Goal: Task Accomplishment & Management: Manage account settings

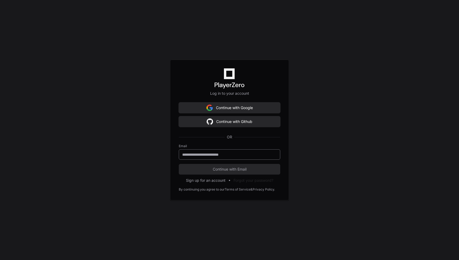
click at [208, 154] on input "email" at bounding box center [229, 154] width 95 height 5
type input "**********"
click at [233, 123] on button "Continue with Github" at bounding box center [230, 121] width 102 height 11
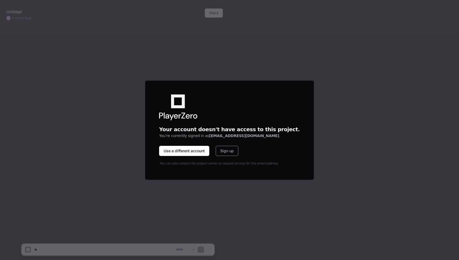
click at [219, 205] on div "**********" at bounding box center [229, 130] width 459 height 260
click at [236, 151] on button "Sign up" at bounding box center [227, 151] width 23 height 10
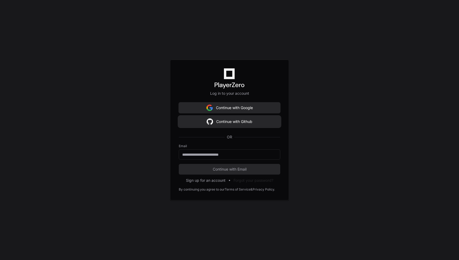
click at [236, 123] on button "Continue with Github" at bounding box center [230, 121] width 102 height 11
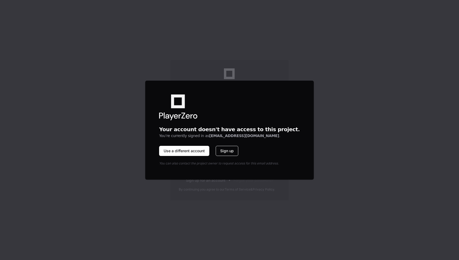
click at [238, 148] on button "Sign up" at bounding box center [227, 151] width 23 height 10
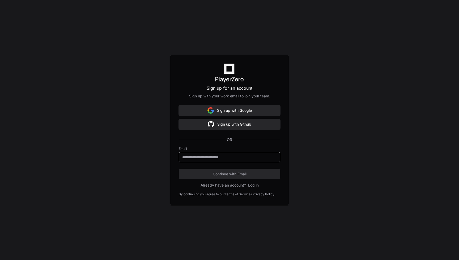
click at [224, 155] on input "Email" at bounding box center [229, 156] width 95 height 5
type input "**********"
click at [230, 174] on button "Continue with Email" at bounding box center [230, 174] width 102 height 11
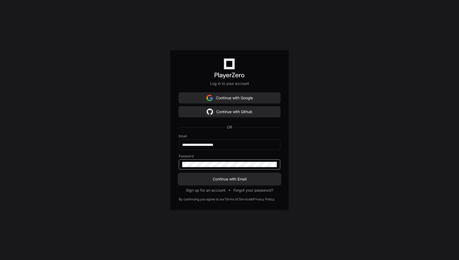
click at [231, 177] on span "Continue with Email" at bounding box center [230, 178] width 102 height 5
click at [219, 192] on button "Sign up for an account" at bounding box center [206, 189] width 40 height 5
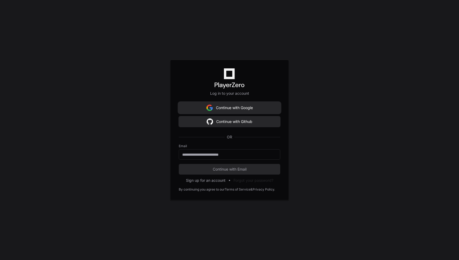
click at [235, 107] on button "Continue with Google" at bounding box center [230, 107] width 102 height 11
click at [212, 151] on div at bounding box center [230, 154] width 102 height 10
click at [211, 181] on button "Sign up for an account" at bounding box center [206, 180] width 40 height 5
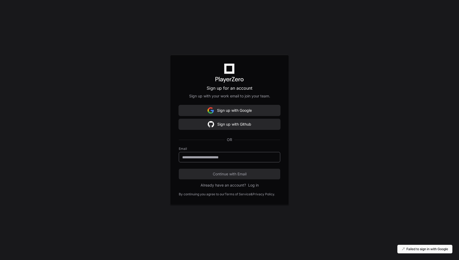
click at [213, 157] on input "Email" at bounding box center [229, 156] width 95 height 5
type input "**********"
click at [219, 173] on span "Continue with Email" at bounding box center [230, 173] width 102 height 5
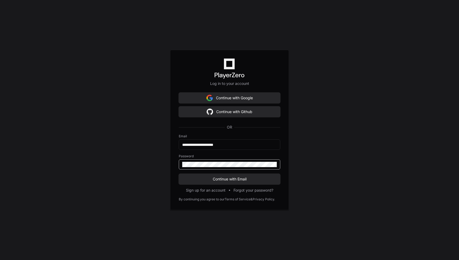
click at [230, 179] on button "Continue with Email" at bounding box center [230, 179] width 102 height 11
click at [245, 179] on span "Continue with Email" at bounding box center [230, 178] width 102 height 5
click at [245, 189] on button "Forgot your password?" at bounding box center [254, 189] width 40 height 5
click at [226, 160] on div at bounding box center [230, 164] width 102 height 10
click at [230, 176] on span "Continue with Email" at bounding box center [230, 178] width 102 height 5
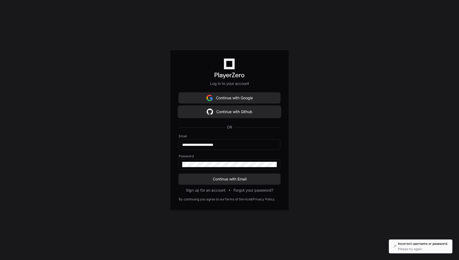
click at [233, 112] on button "Continue with Github" at bounding box center [230, 111] width 102 height 11
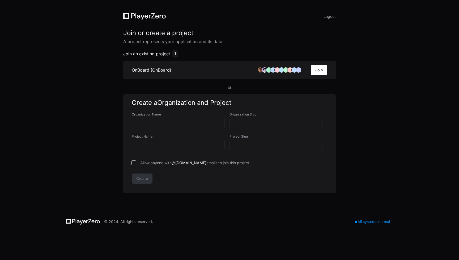
click at [172, 71] on li "OnBoard (OnBoard) + Join" at bounding box center [229, 70] width 213 height 19
click at [162, 68] on h3 "OnBoard (OnBoard)" at bounding box center [152, 70] width 40 height 6
click at [321, 68] on button "Join" at bounding box center [319, 70] width 16 height 10
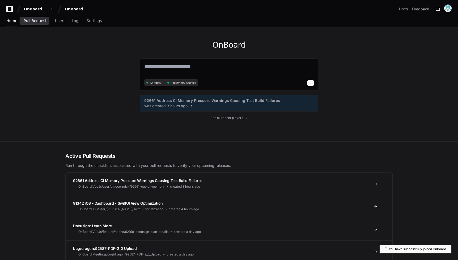
click at [43, 21] on span "Pull Requests" at bounding box center [36, 20] width 25 height 3
